Goal: Information Seeking & Learning: Check status

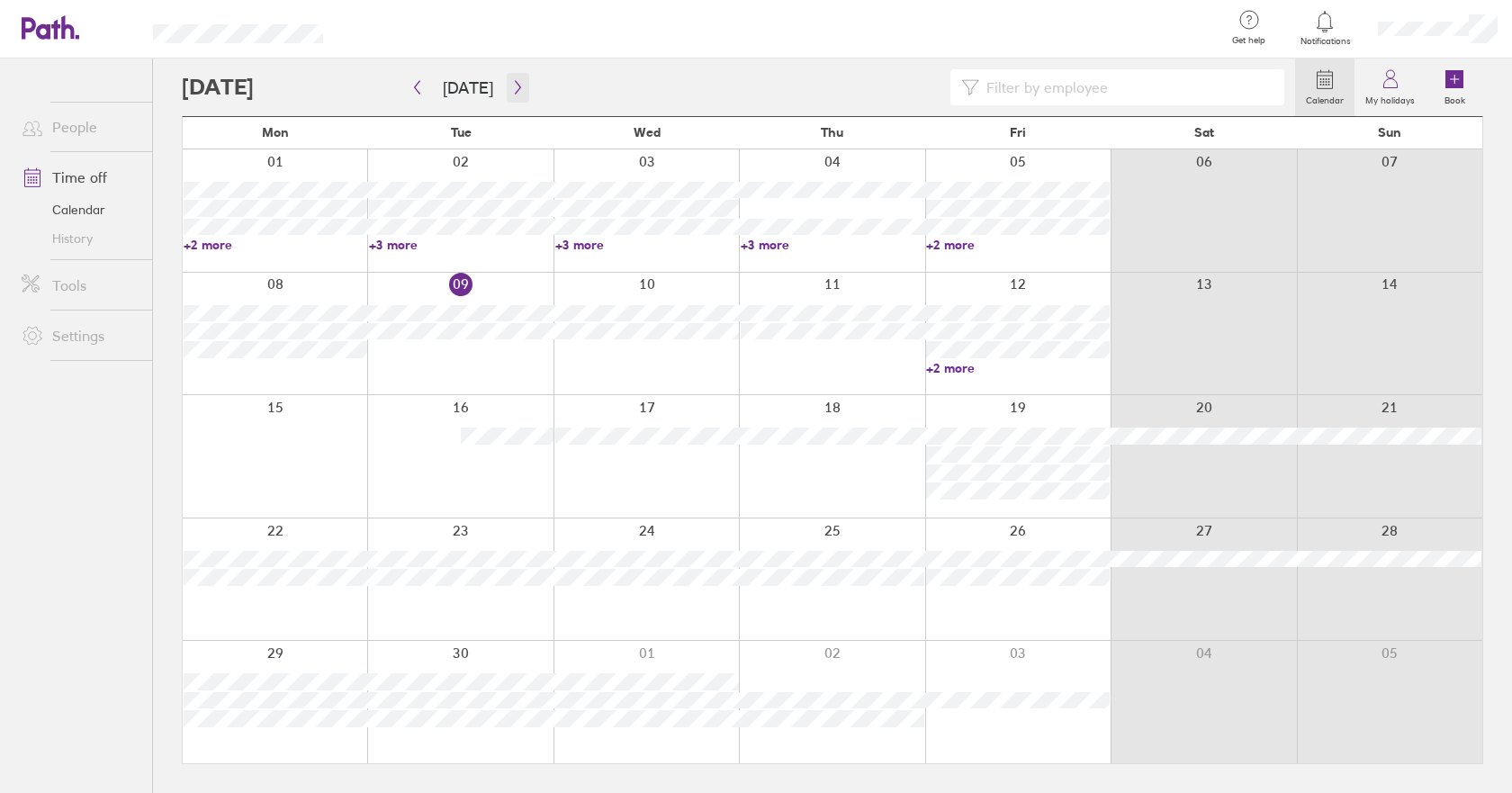
click at [506, 94] on button "button" at bounding box center [518, 87] width 22 height 30
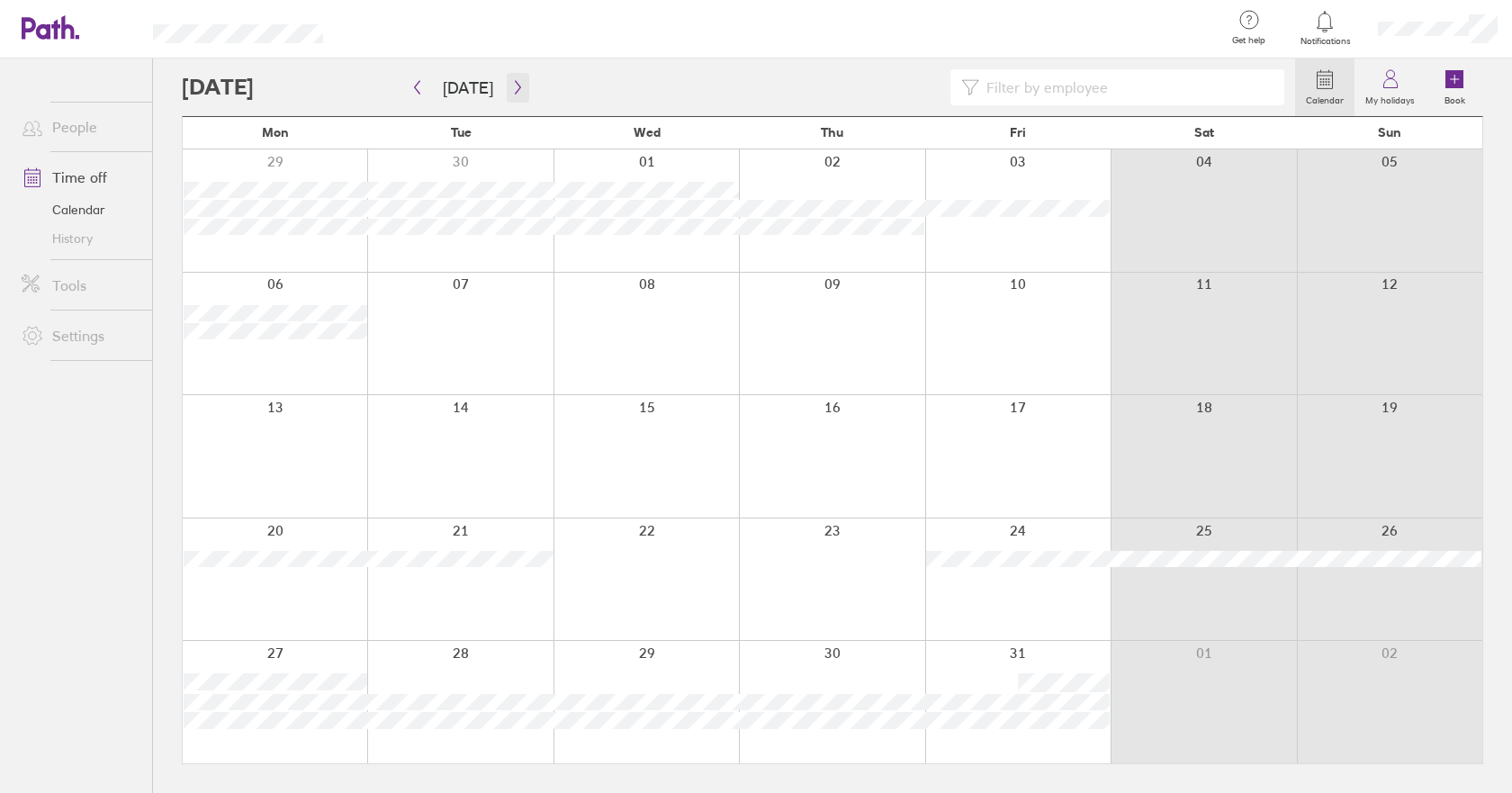
click at [522, 93] on button "button" at bounding box center [518, 87] width 22 height 30
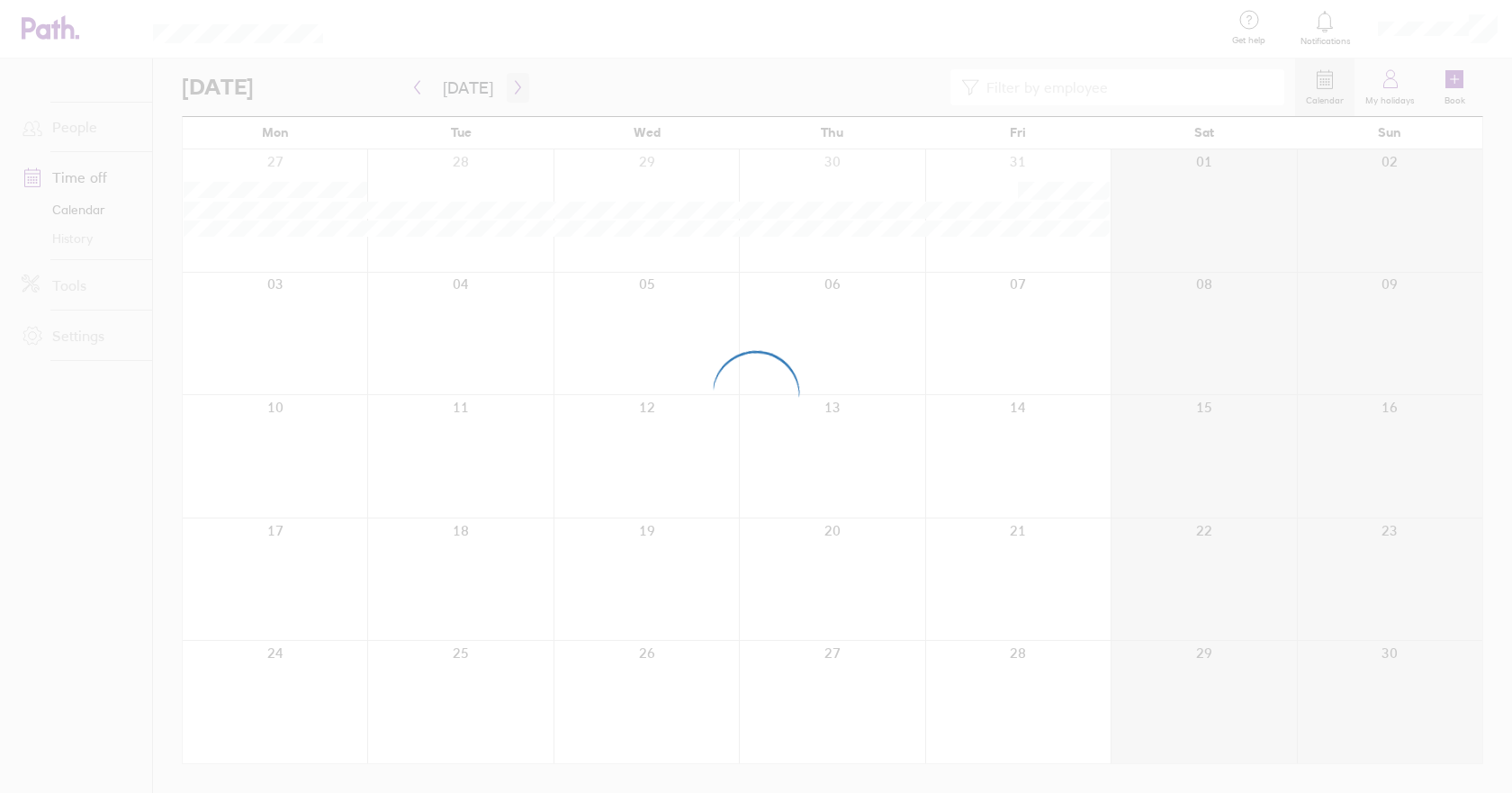
click at [512, 89] on div at bounding box center [756, 396] width 1512 height 793
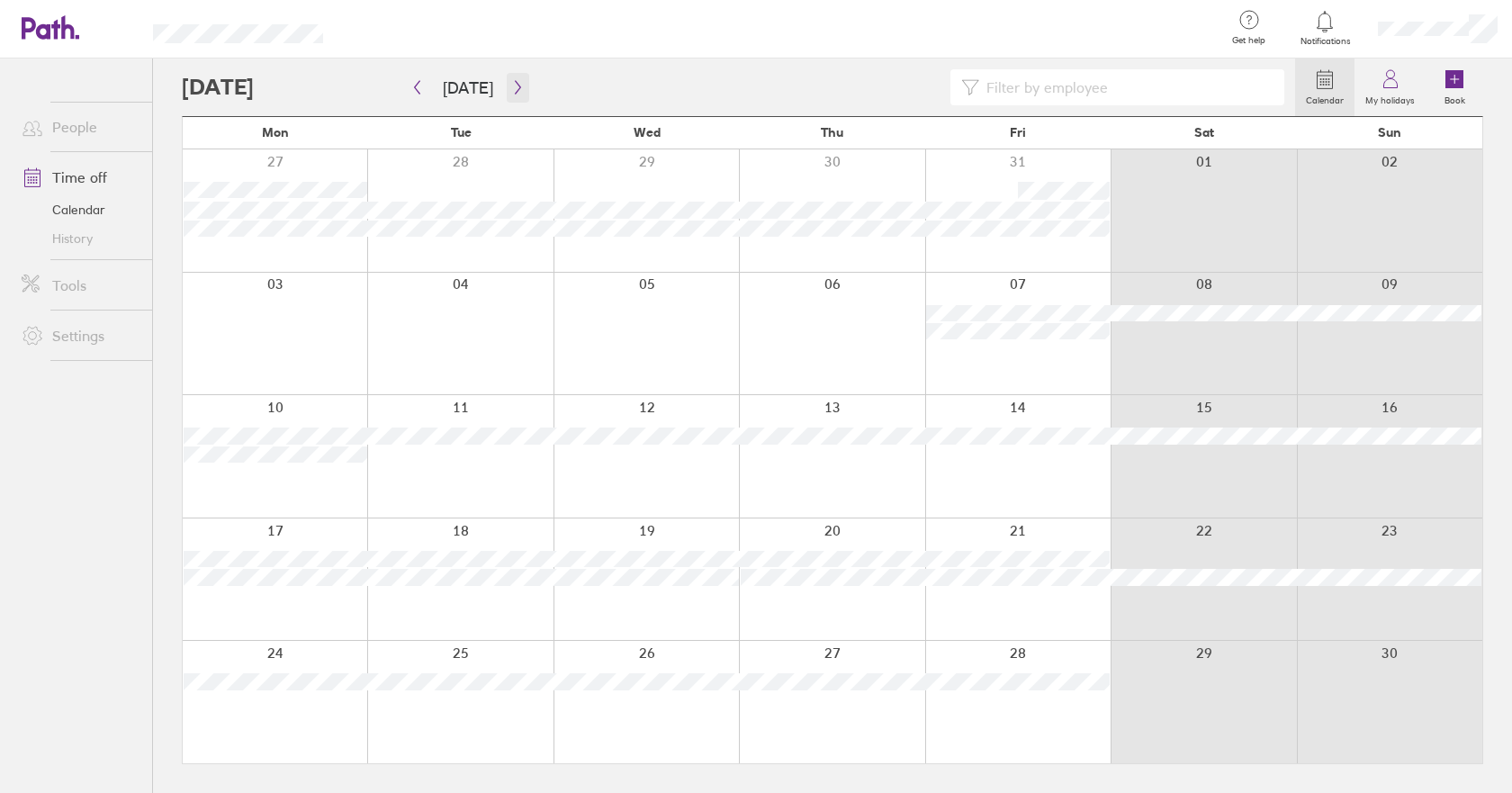
click at [515, 98] on button "button" at bounding box center [518, 87] width 22 height 30
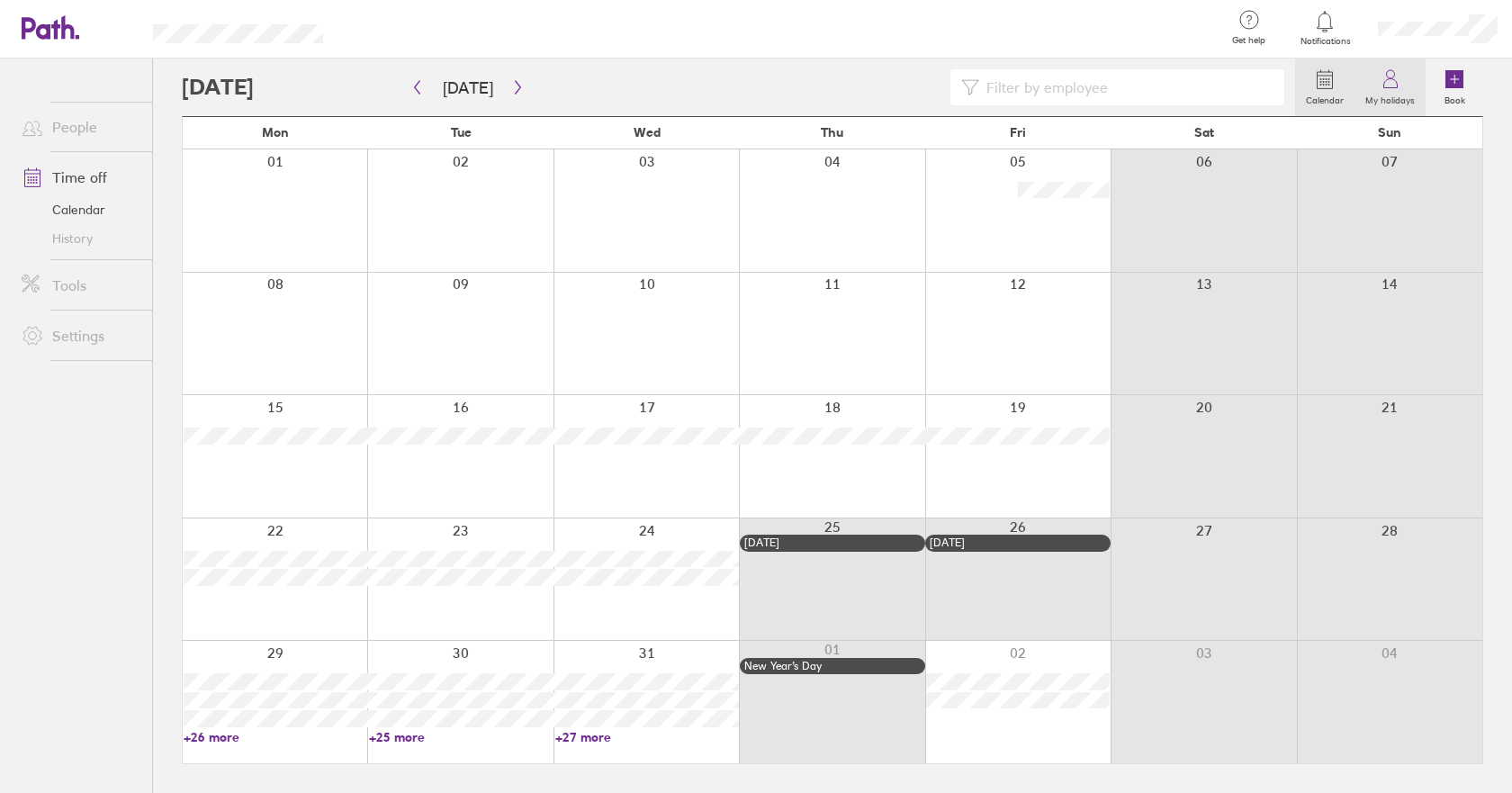
click at [1382, 85] on icon at bounding box center [1390, 79] width 21 height 21
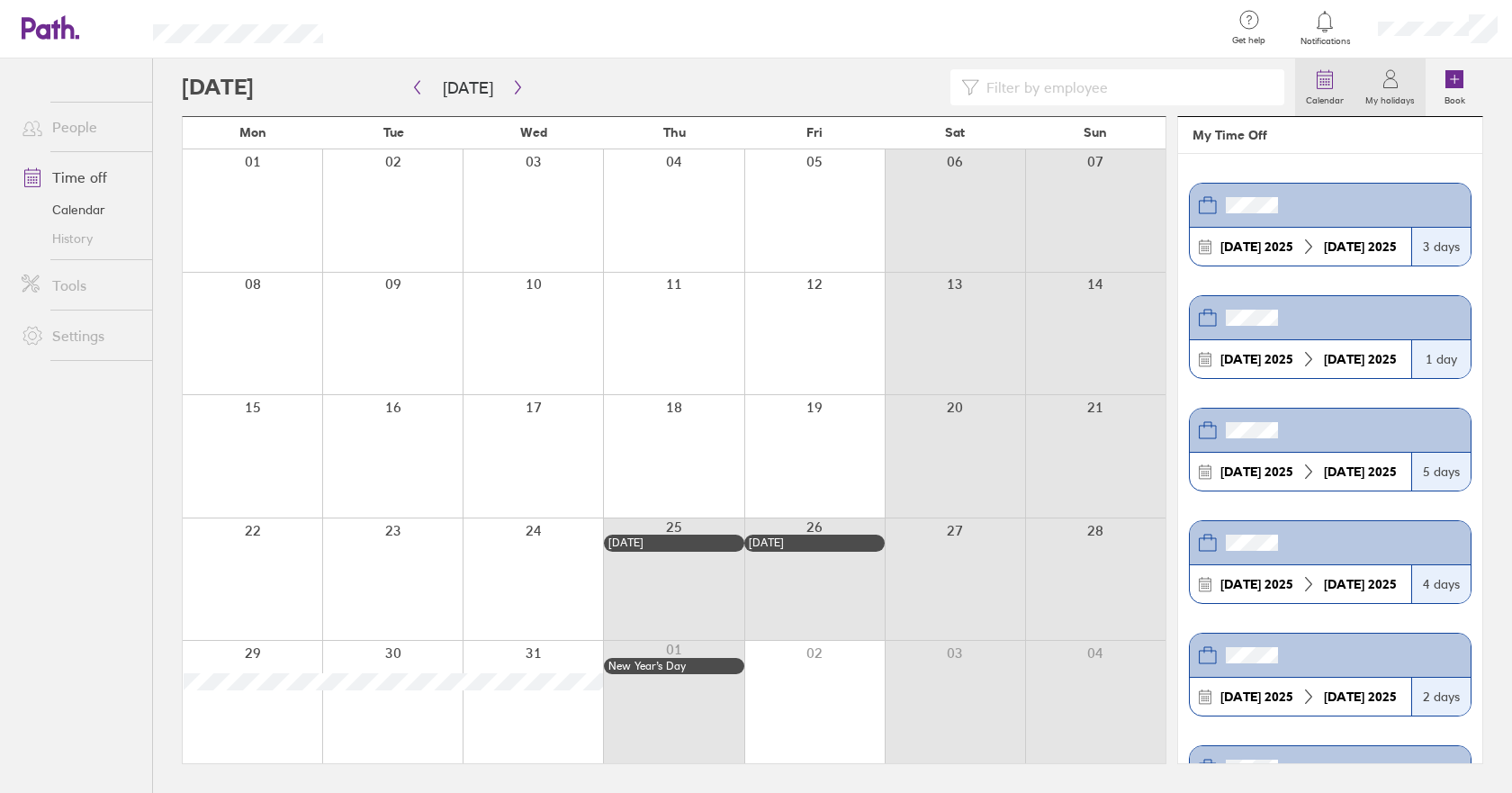
click at [1333, 94] on label "Calendar" at bounding box center [1325, 98] width 59 height 16
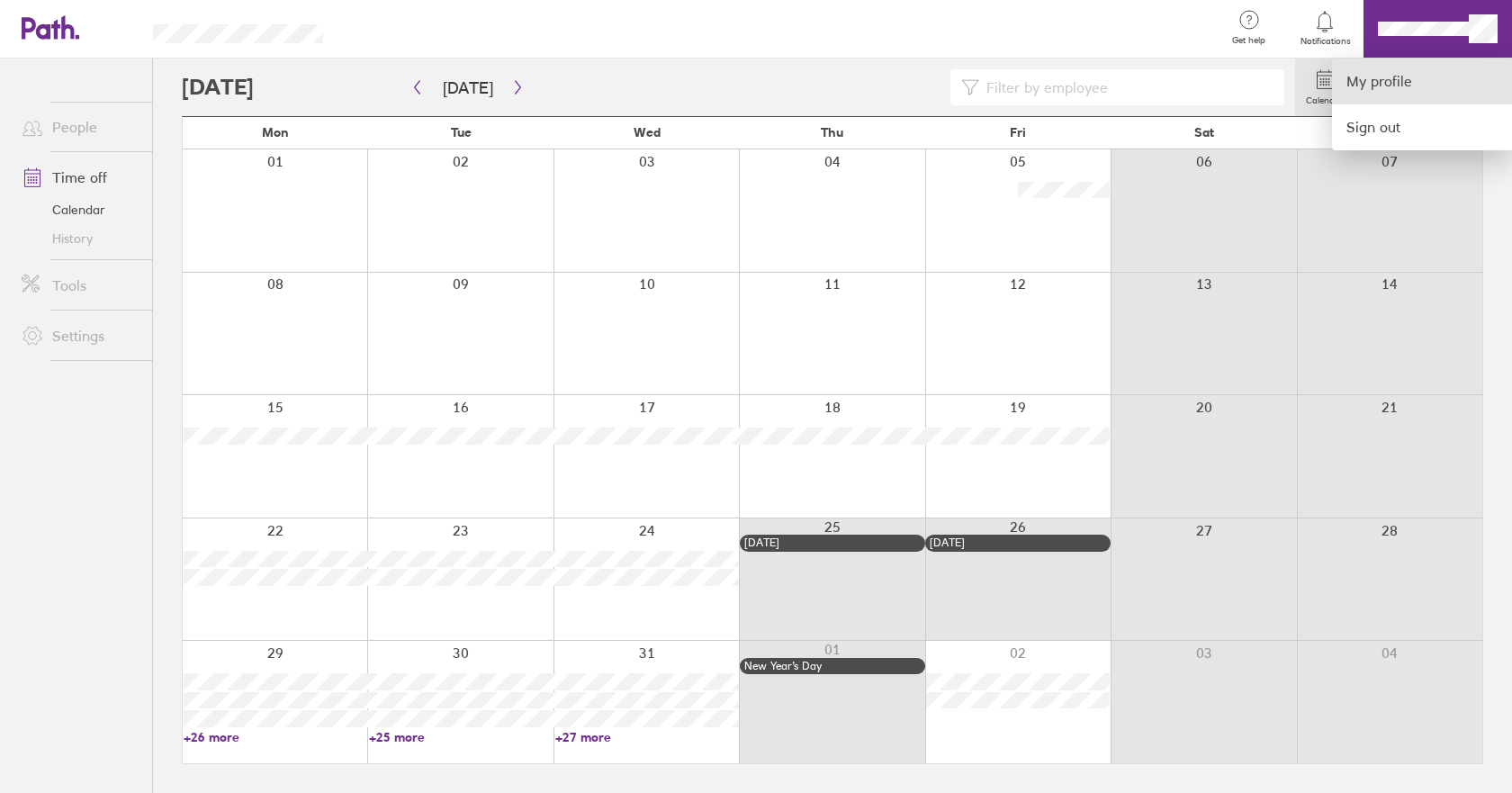
click at [1413, 85] on link "My profile" at bounding box center [1422, 81] width 180 height 46
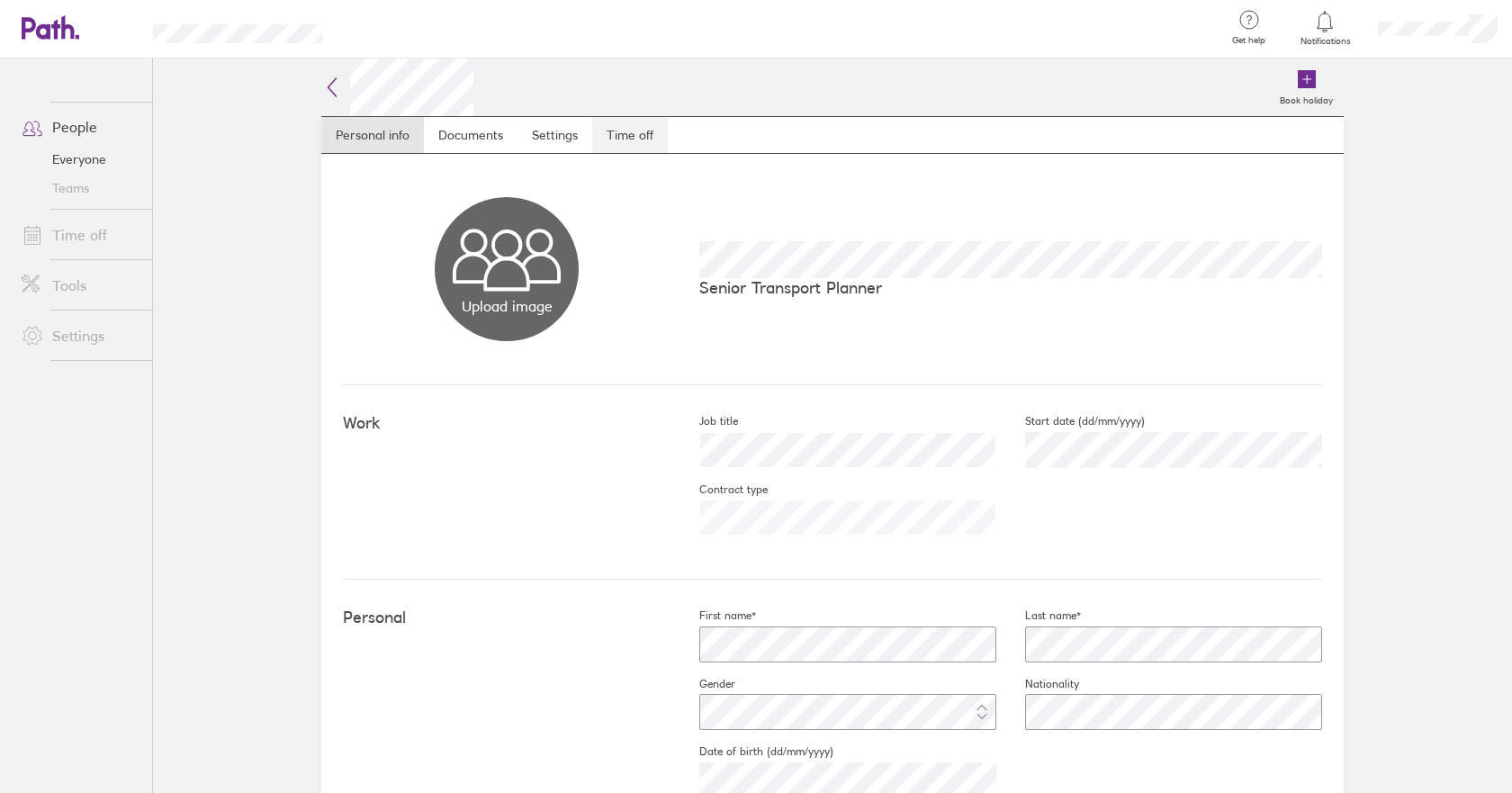
click at [613, 133] on link "Time off" at bounding box center [629, 135] width 75 height 36
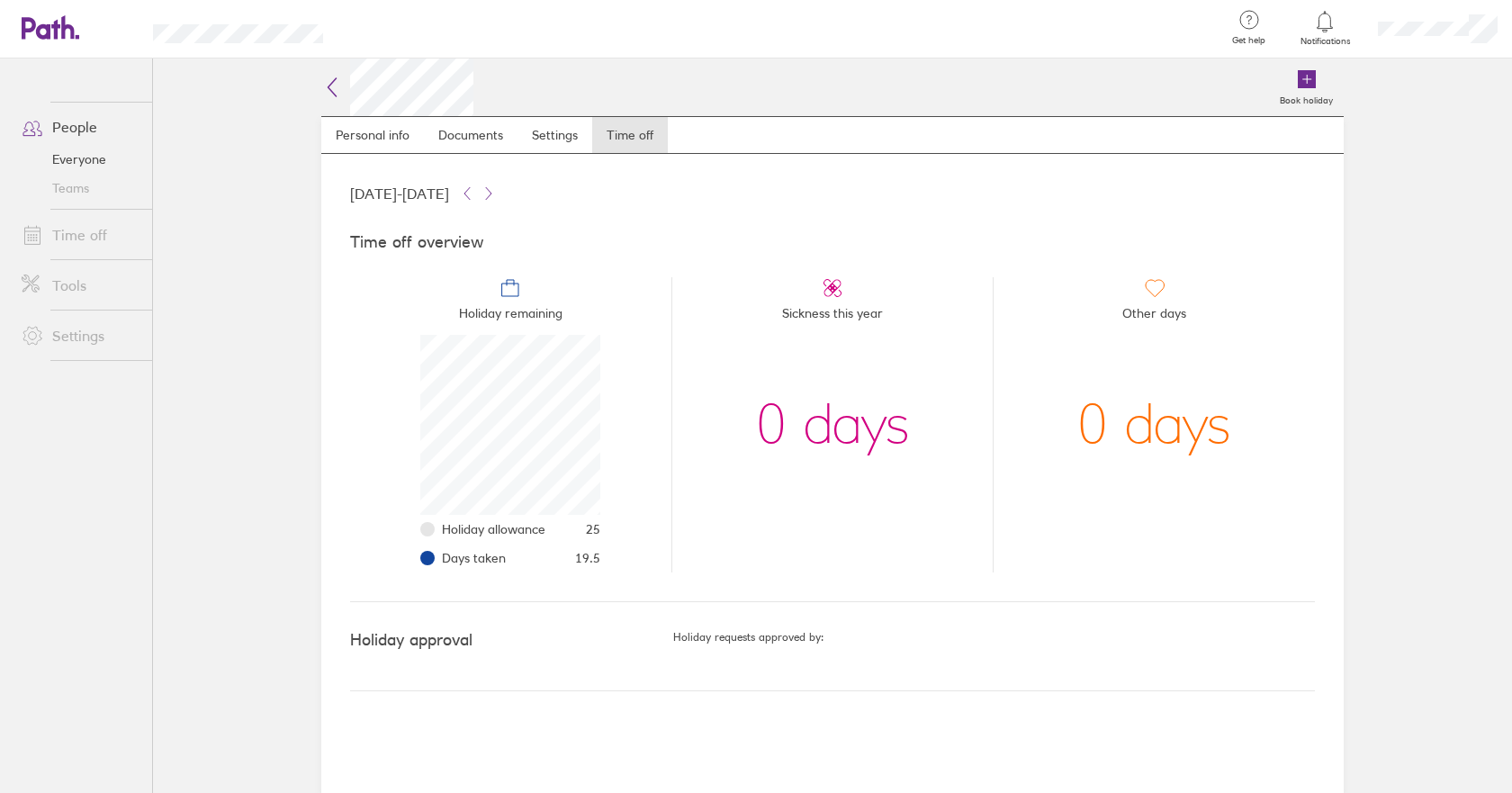
scroll to position [180, 180]
click at [717, 370] on li "Sickness this year 0 days" at bounding box center [832, 425] width 322 height 296
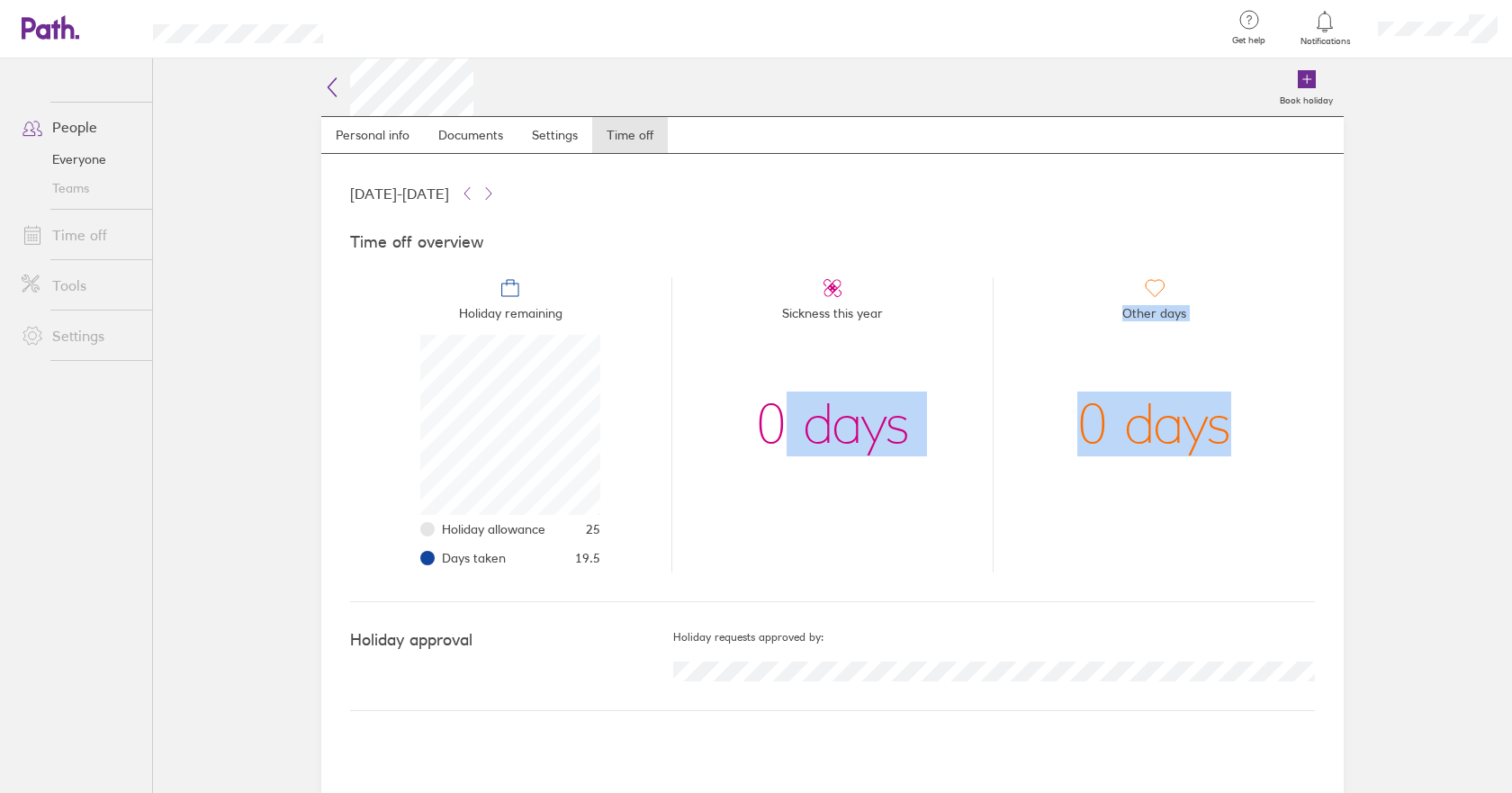
drag, startPoint x: 779, startPoint y: 430, endPoint x: 1223, endPoint y: 483, distance: 447.2
click at [1222, 483] on ul "Holiday remaining Holiday allowance 25 Days taken 19.5 Sickness this year 0 day…" at bounding box center [833, 417] width 965 height 310
click at [1223, 483] on div "0 days" at bounding box center [1154, 425] width 154 height 180
drag, startPoint x: 1199, startPoint y: 331, endPoint x: 826, endPoint y: 287, distance: 375.6
click at [907, 284] on ul "Holiday remaining Holiday allowance 25 Days taken 19.5 Sickness this year 0 day…" at bounding box center [833, 417] width 965 height 310
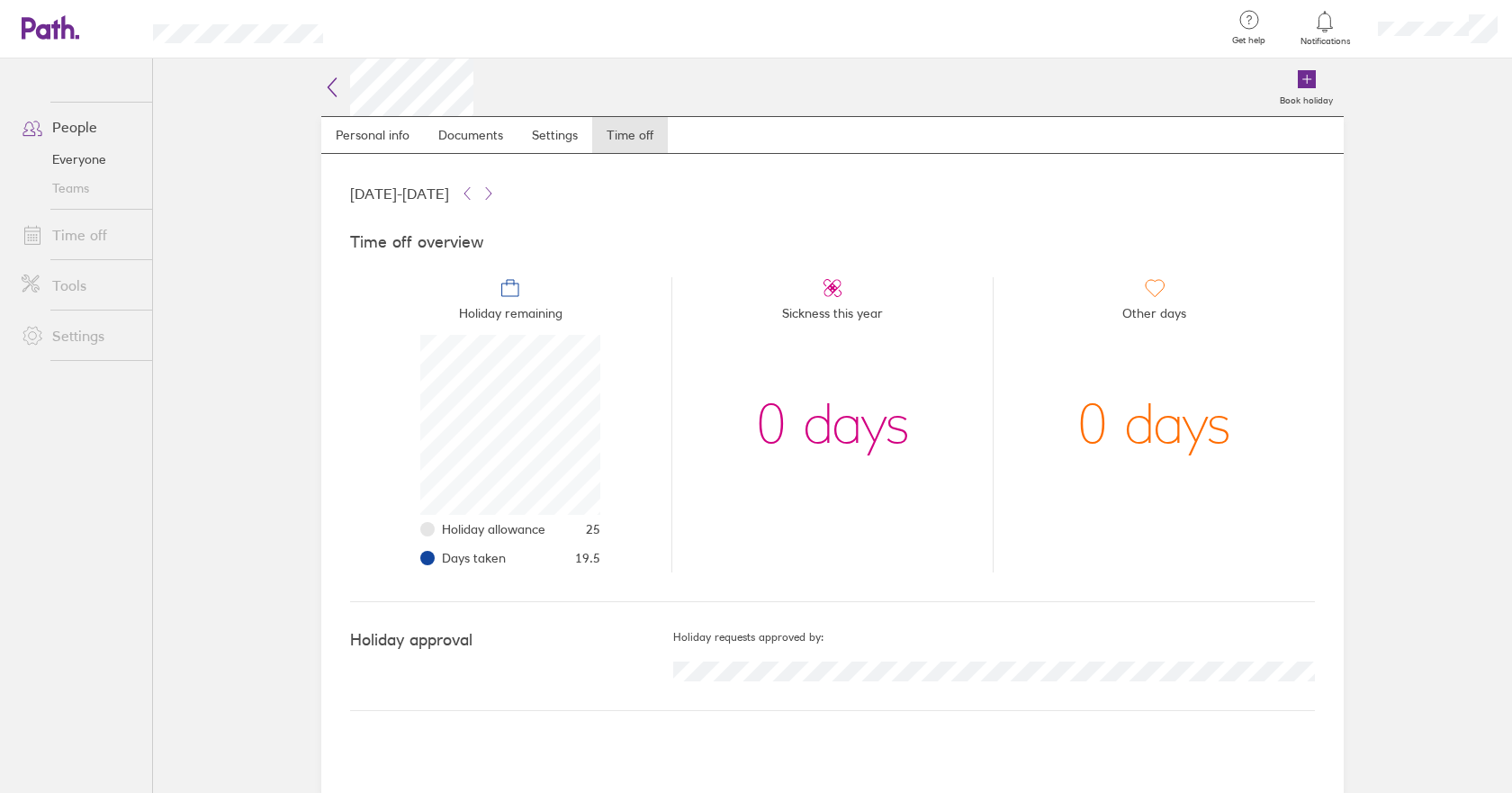
click at [818, 290] on li "Sickness this year 0 days" at bounding box center [832, 425] width 322 height 296
click at [615, 536] on li "Holiday remaining Holiday allowance 25 Days taken 19.5" at bounding box center [511, 425] width 322 height 296
drag, startPoint x: 570, startPoint y: 533, endPoint x: 608, endPoint y: 527, distance: 38.5
click at [608, 527] on li "Holiday remaining Holiday allowance 25 Days taken 19.5" at bounding box center [511, 425] width 322 height 296
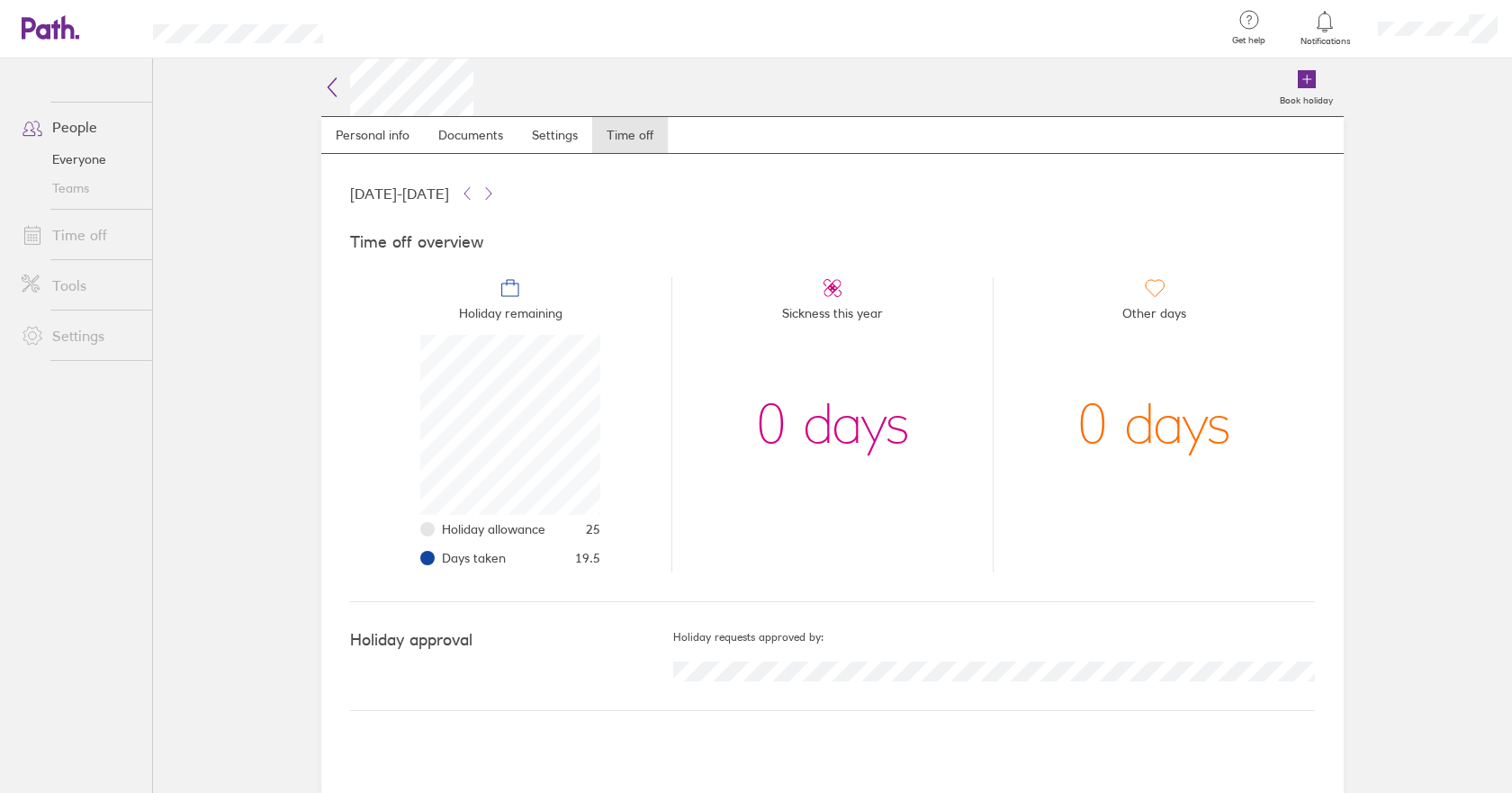
click at [596, 562] on span "19.5" at bounding box center [587, 558] width 25 height 14
click at [326, 83] on icon at bounding box center [332, 86] width 21 height 21
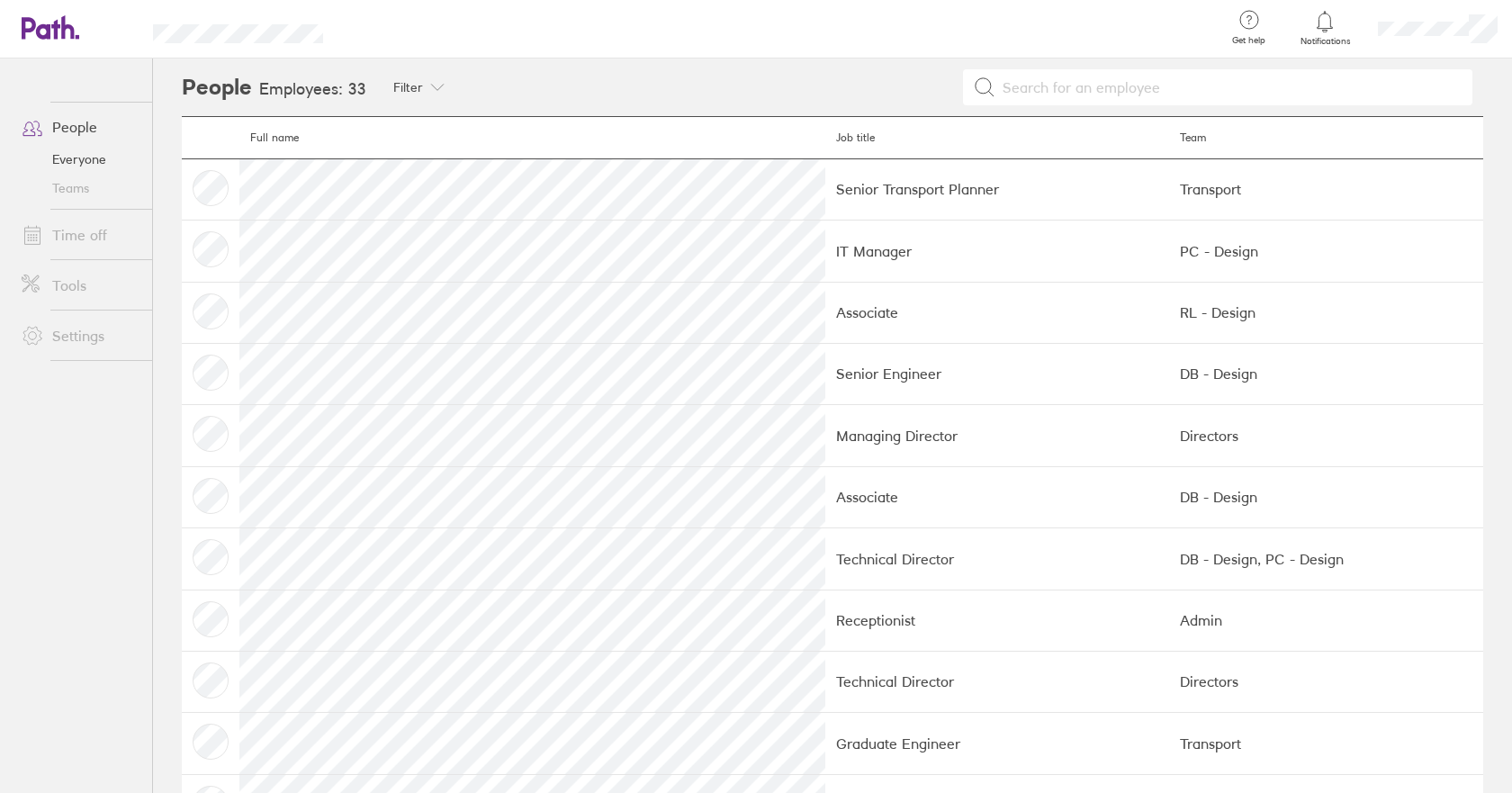
click at [42, 33] on icon at bounding box center [50, 27] width 58 height 24
